Goal: Task Accomplishment & Management: Complete application form

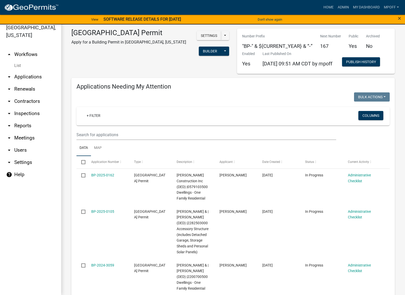
scroll to position [527, 0]
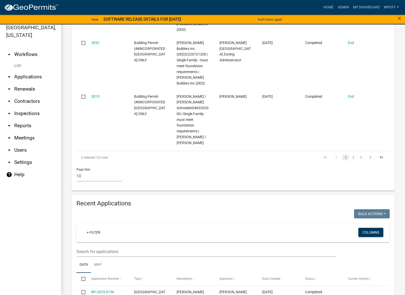
click at [20, 61] on link "List" at bounding box center [30, 66] width 61 height 10
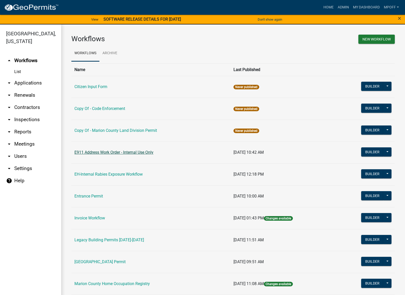
click at [87, 150] on link "E911 Address Work Order - Internal Use Only" at bounding box center [113, 152] width 79 height 5
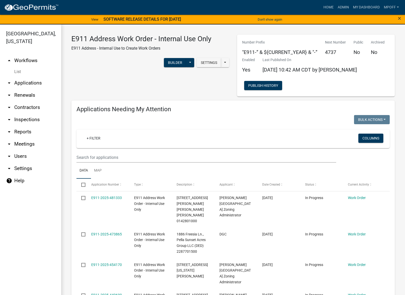
click at [16, 67] on link "List" at bounding box center [30, 72] width 61 height 10
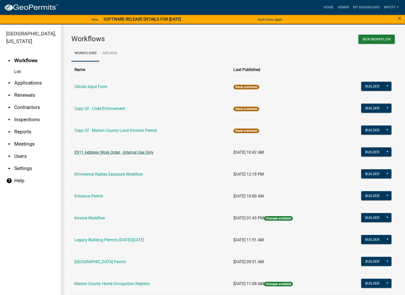
click at [93, 151] on link "E911 Address Work Order - Internal Use Only" at bounding box center [113, 152] width 79 height 5
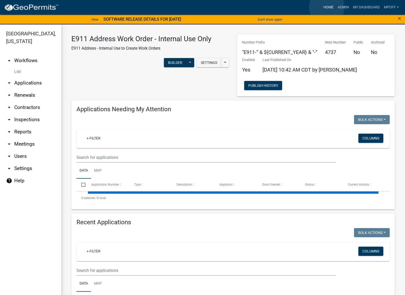
click at [326, 7] on link "Home" at bounding box center [328, 8] width 14 height 10
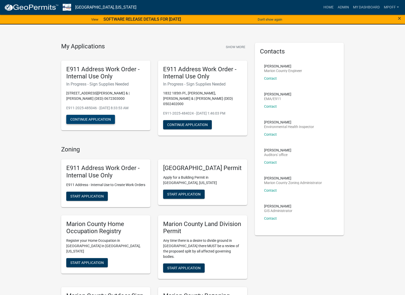
click at [95, 119] on button "Continue Application" at bounding box center [90, 119] width 49 height 9
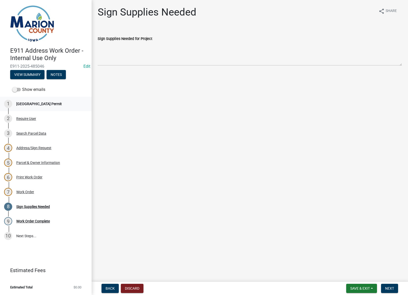
click at [40, 102] on div "[GEOGRAPHIC_DATA] Permit" at bounding box center [39, 104] width 46 height 4
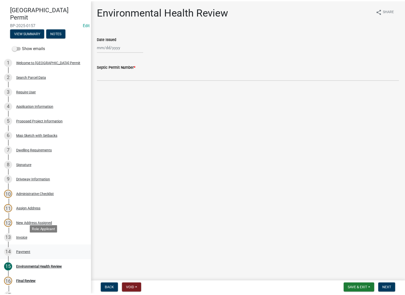
scroll to position [51, 0]
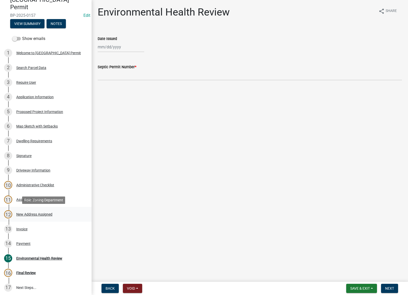
click at [27, 213] on div "New Address Assigned" at bounding box center [34, 215] width 36 height 4
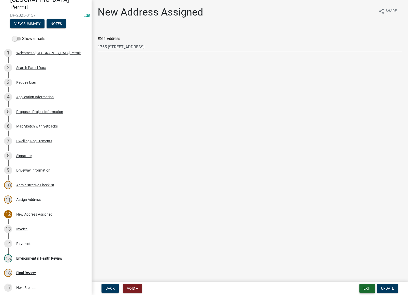
click at [373, 288] on button "Exit" at bounding box center [368, 288] width 16 height 9
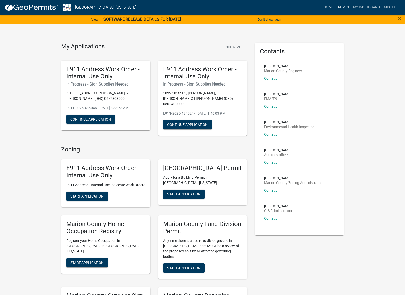
click at [339, 7] on link "Admin" at bounding box center [342, 8] width 15 height 10
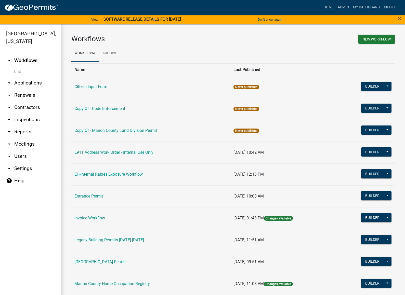
click at [100, 258] on td "[GEOGRAPHIC_DATA] Permit" at bounding box center [150, 262] width 159 height 22
click at [101, 262] on link "[GEOGRAPHIC_DATA] Permit" at bounding box center [99, 262] width 51 height 5
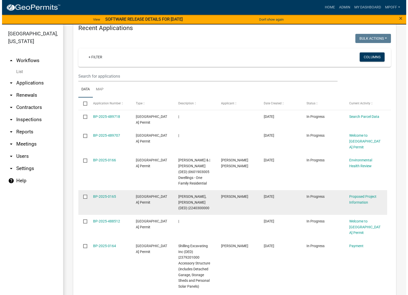
scroll to position [713, 0]
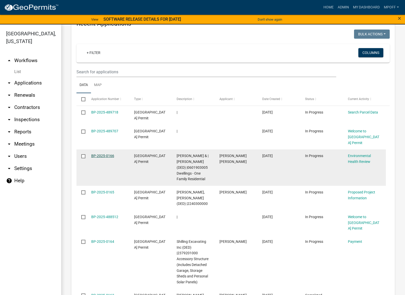
click at [104, 158] on link "BP-2025-0166" at bounding box center [102, 156] width 23 height 4
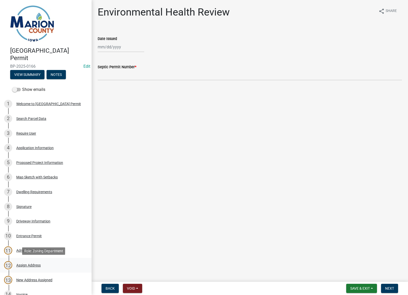
click at [24, 265] on div "Assign Address" at bounding box center [28, 266] width 24 height 4
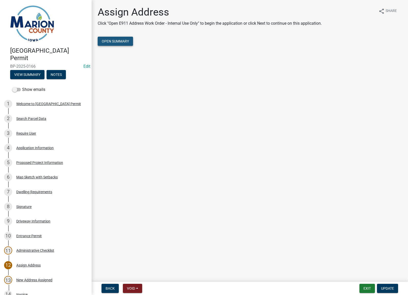
click at [113, 40] on span "Open Summary" at bounding box center [115, 41] width 27 height 4
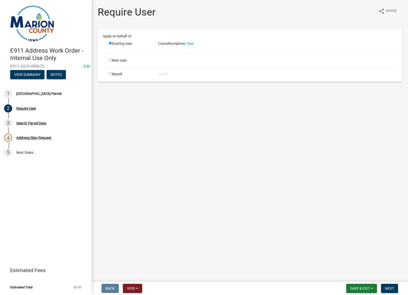
click at [110, 74] on input "radio" at bounding box center [110, 73] width 3 height 3
radio input "true"
radio input "false"
click at [390, 287] on span "Next" at bounding box center [390, 289] width 9 height 4
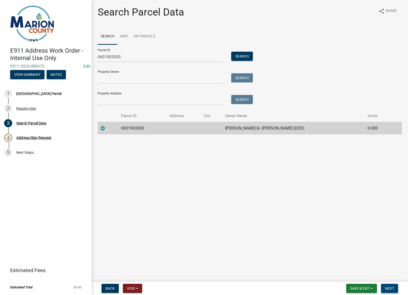
click at [390, 289] on span "Next" at bounding box center [390, 289] width 9 height 4
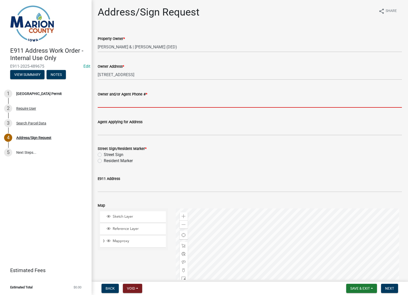
click at [121, 102] on input "Owner and/or Agent Phone # *" at bounding box center [250, 102] width 305 height 10
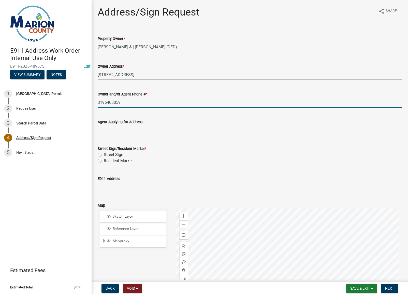
type input "3196408059"
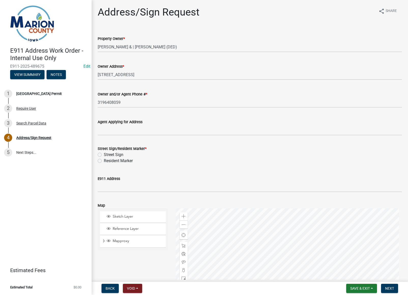
click at [104, 160] on label "Resident Marker" at bounding box center [118, 161] width 29 height 6
click at [104, 160] on input "Resident Marker" at bounding box center [105, 159] width 3 height 3
radio input "true"
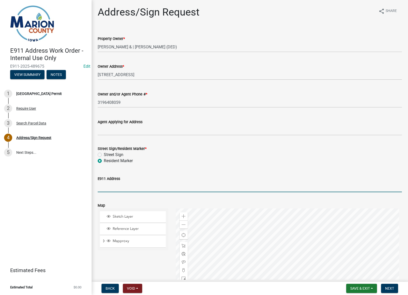
click at [105, 185] on input "E911 Address" at bounding box center [250, 187] width 305 height 10
type input "[STREET_ADDRESS]"
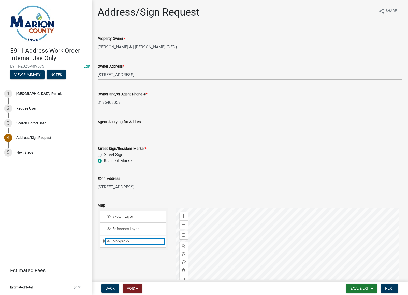
click at [108, 241] on span "Layer List" at bounding box center [109, 241] width 4 height 4
click at [103, 242] on span "Expand" at bounding box center [104, 241] width 4 height 5
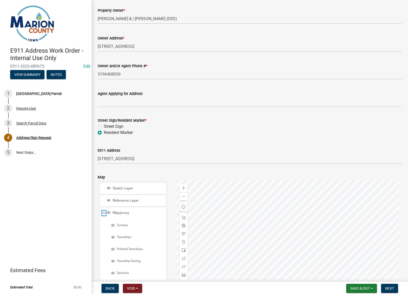
scroll to position [102, 0]
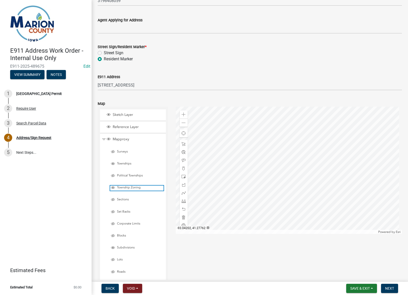
click at [113, 187] on span "Layer List" at bounding box center [113, 188] width 4 height 4
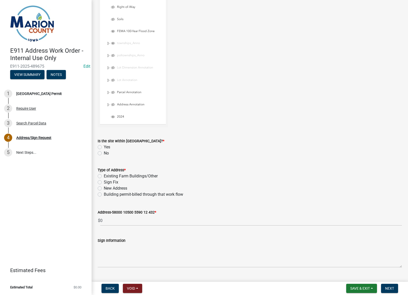
scroll to position [433, 0]
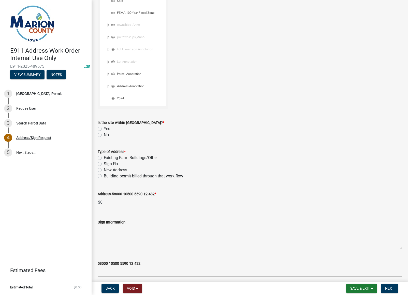
click at [104, 136] on label "No" at bounding box center [106, 135] width 5 height 6
click at [104, 135] on input "No" at bounding box center [105, 133] width 3 height 3
radio input "true"
click at [104, 176] on label "Building permit-billed through that work flow" at bounding box center [143, 176] width 79 height 6
click at [104, 176] on input "Building permit-billed through that work flow" at bounding box center [105, 174] width 3 height 3
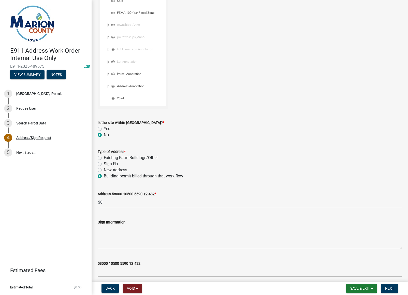
radio input "true"
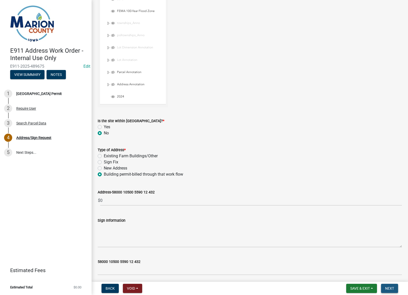
click at [389, 290] on span "Next" at bounding box center [390, 289] width 9 height 4
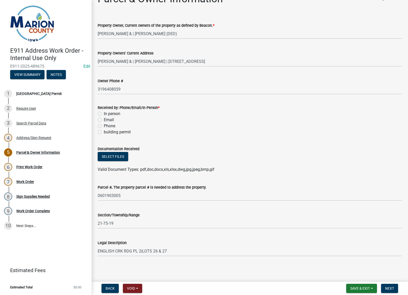
scroll to position [14, 0]
click at [388, 288] on span "Next" at bounding box center [390, 289] width 9 height 4
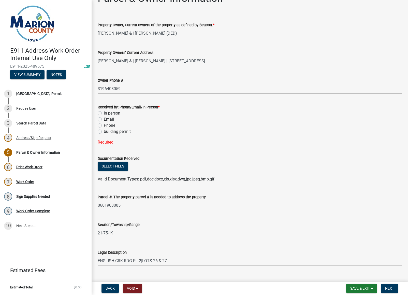
click at [104, 132] on label "building permit" at bounding box center [117, 132] width 27 height 6
click at [104, 132] on input "building permit" at bounding box center [105, 130] width 3 height 3
radio input "true"
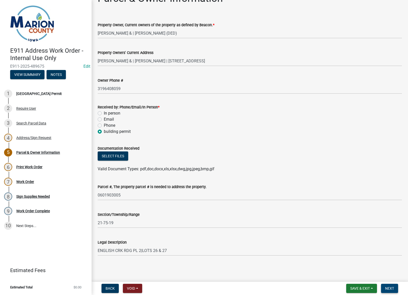
click at [391, 290] on span "Next" at bounding box center [390, 289] width 9 height 4
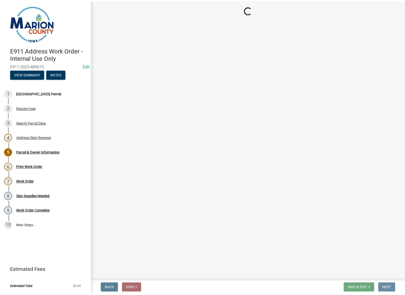
scroll to position [0, 0]
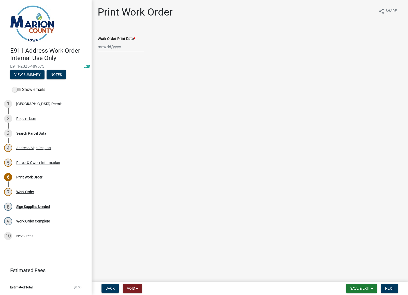
select select "10"
select select "2025"
click at [105, 48] on div "[PERSON_NAME] Feb Mar Apr [PERSON_NAME][DATE] Oct Nov [DATE] 1526 1527 1528 152…" at bounding box center [121, 47] width 47 height 10
click at [119, 81] on div "8" at bounding box center [119, 82] width 8 height 8
type input "[DATE]"
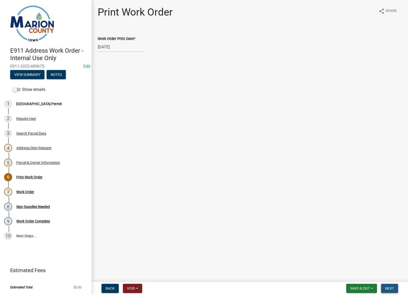
click at [388, 287] on span "Next" at bounding box center [390, 289] width 9 height 4
click at [111, 32] on link "Work Order" at bounding box center [108, 31] width 20 height 5
click at [388, 293] on button "Next" at bounding box center [389, 288] width 17 height 9
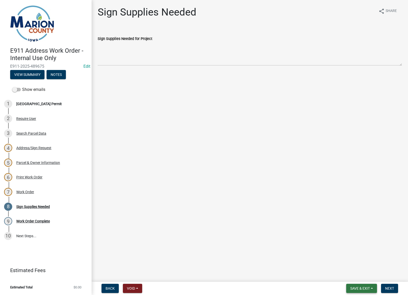
click at [371, 288] on button "Save & Exit" at bounding box center [362, 288] width 31 height 9
click at [359, 276] on button "Save & Exit" at bounding box center [357, 275] width 41 height 12
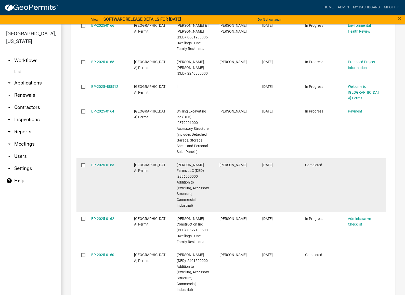
scroll to position [917, 0]
